Goal: Find specific page/section: Find specific page/section

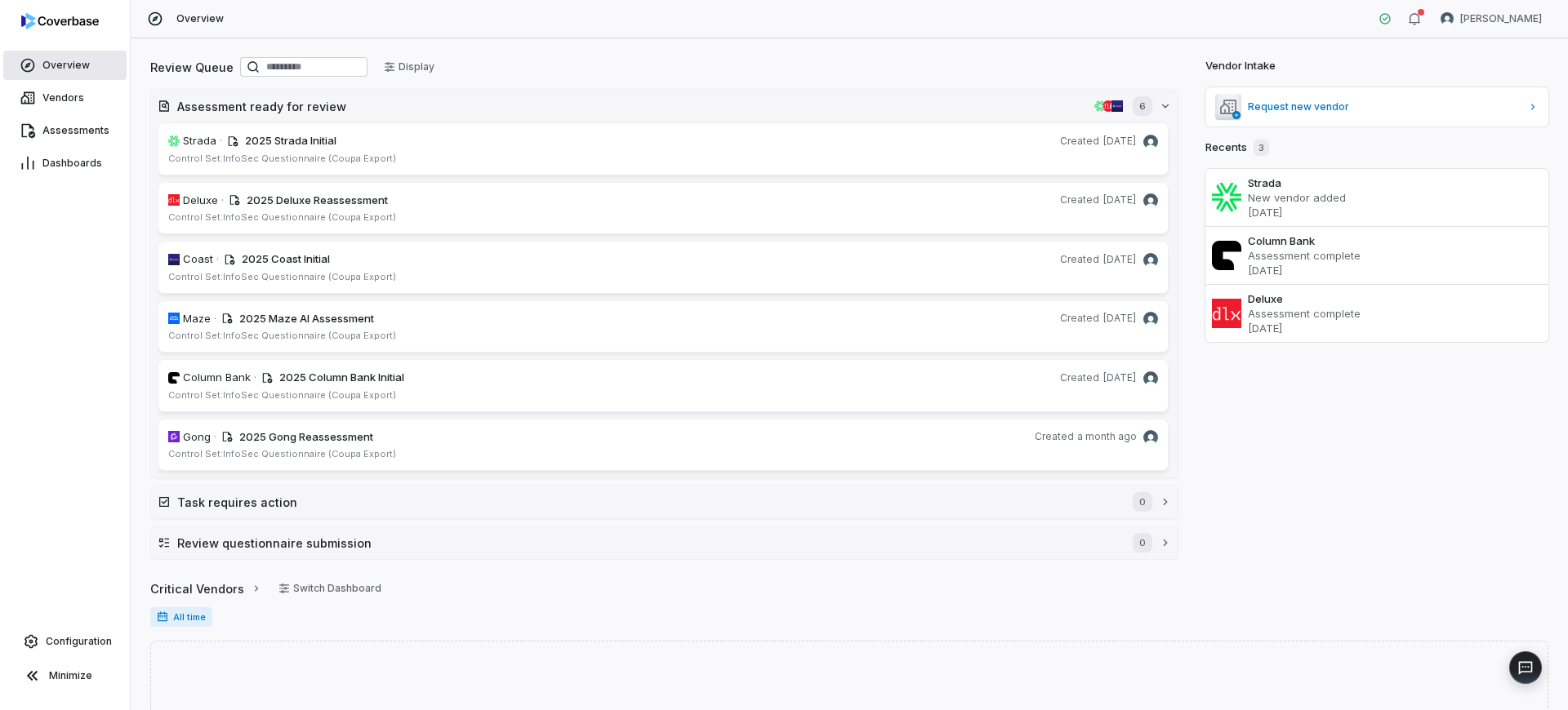
click at [65, 67] on span "Overview" at bounding box center [66, 66] width 47 height 13
click at [70, 132] on span "Assessments" at bounding box center [76, 131] width 67 height 13
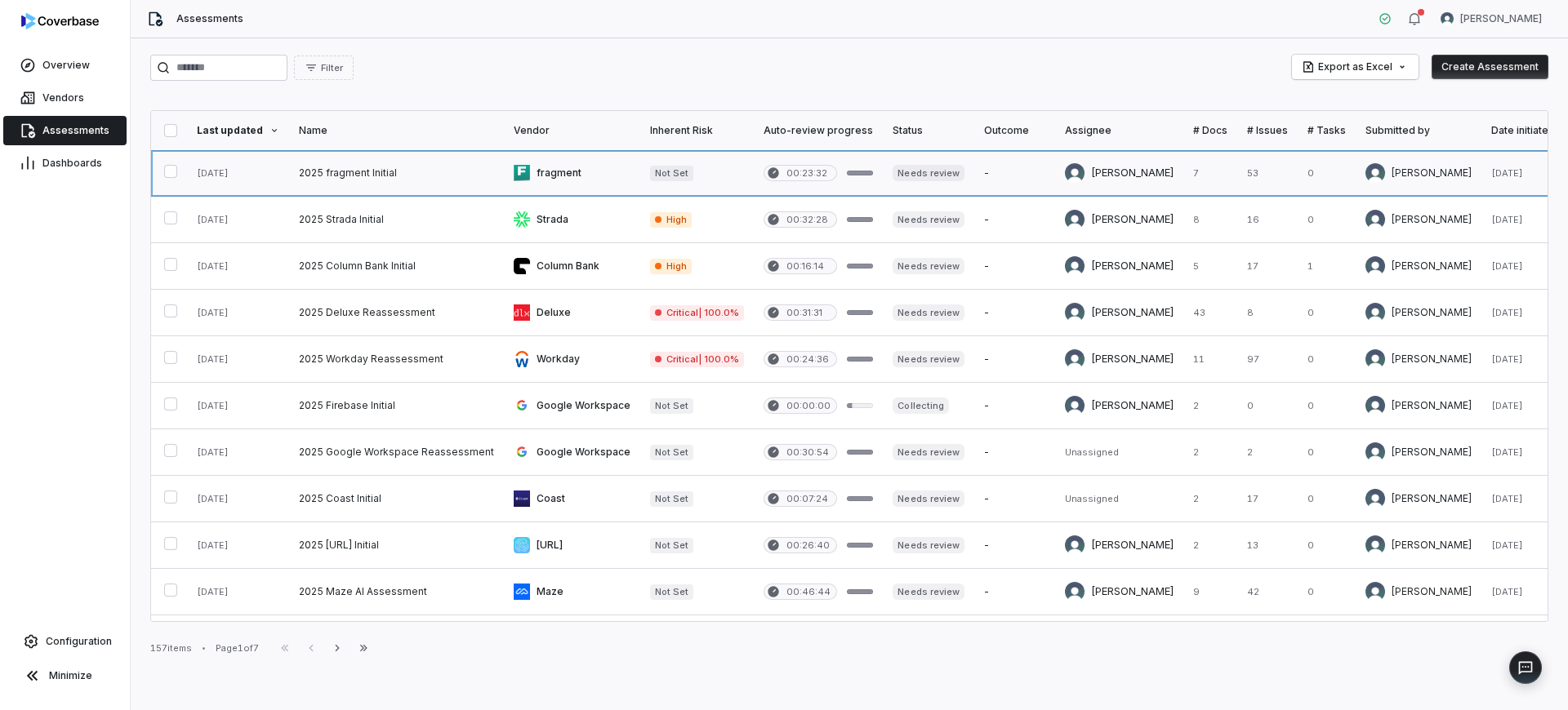
click at [344, 172] on link at bounding box center [396, 173] width 215 height 46
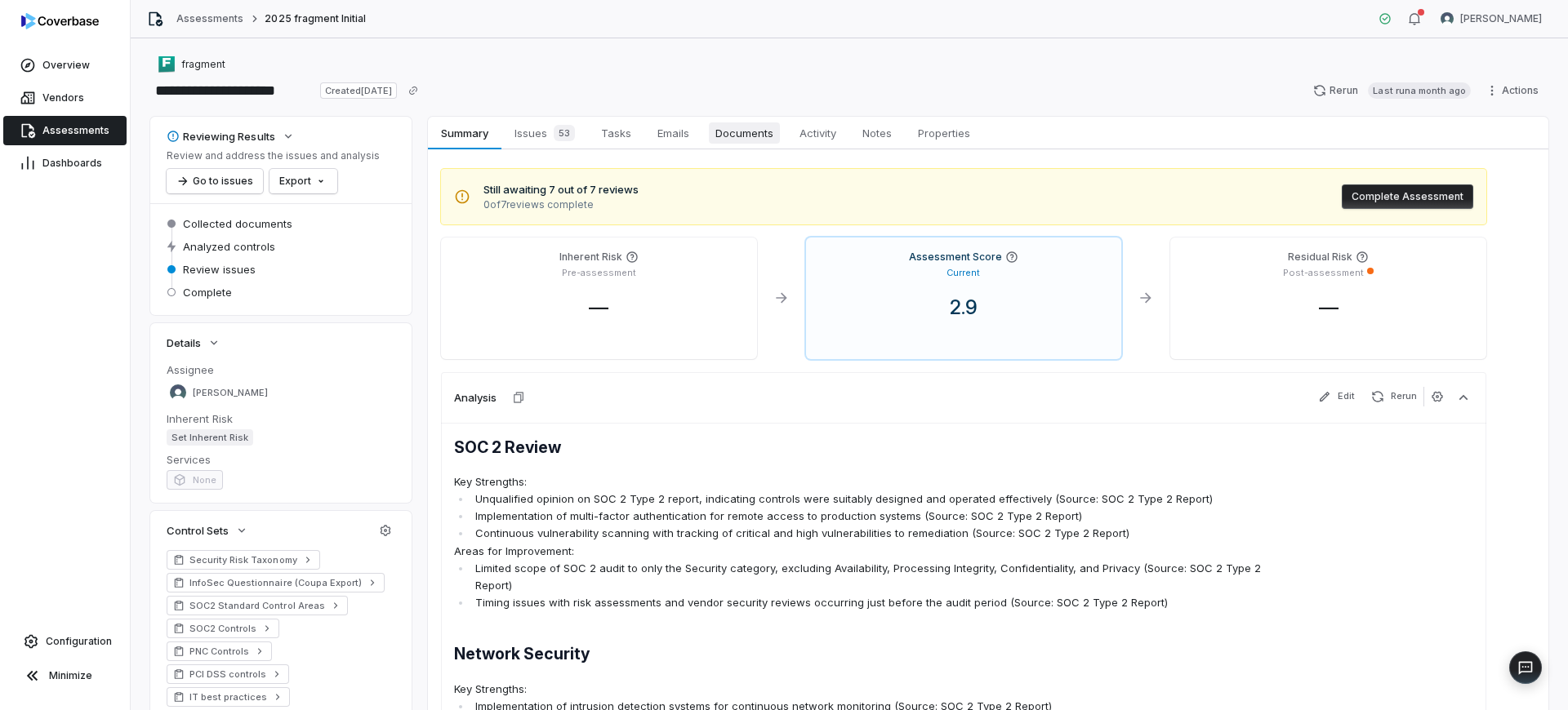
click at [737, 136] on span "Documents" at bounding box center [744, 133] width 71 height 22
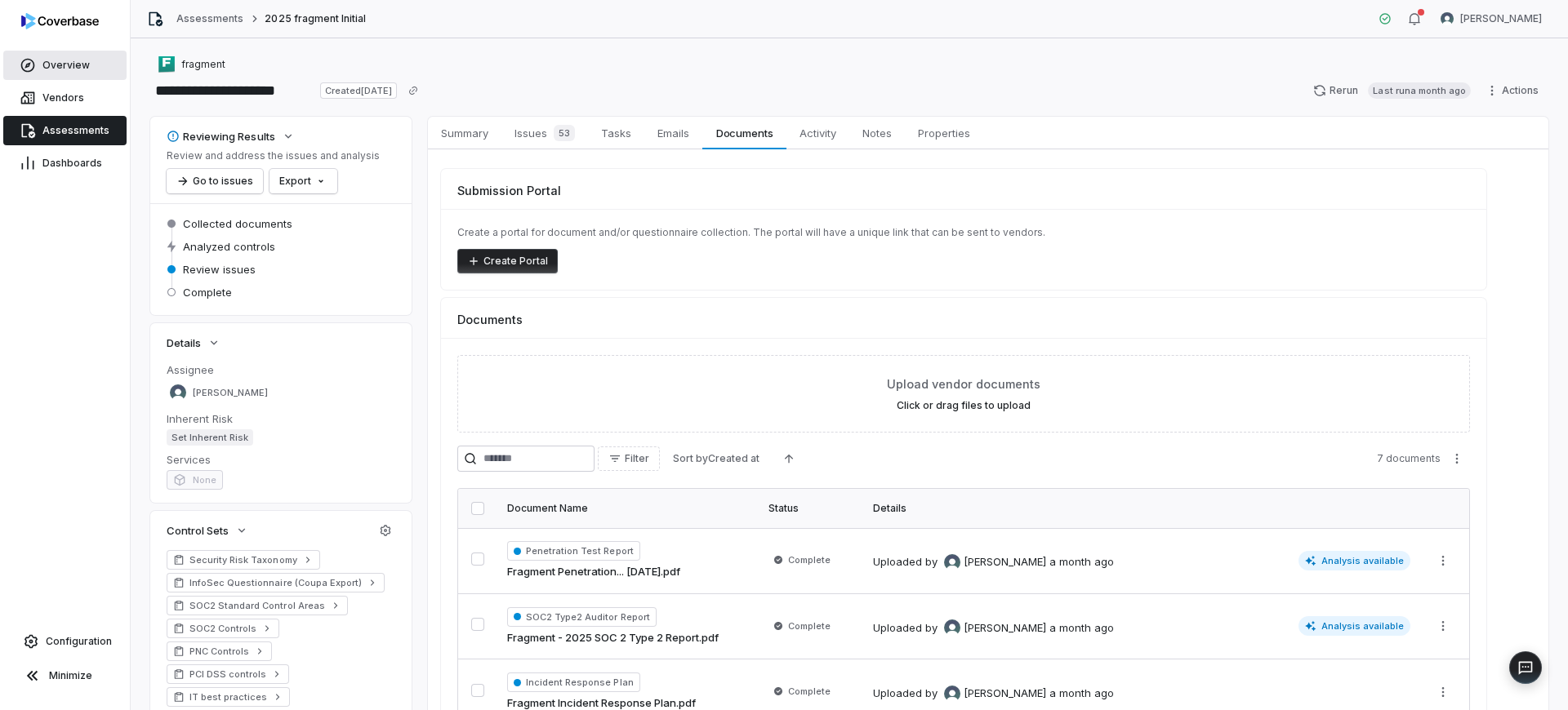
click at [66, 63] on span "Overview" at bounding box center [66, 66] width 47 height 13
